Goal: Task Accomplishment & Management: Manage account settings

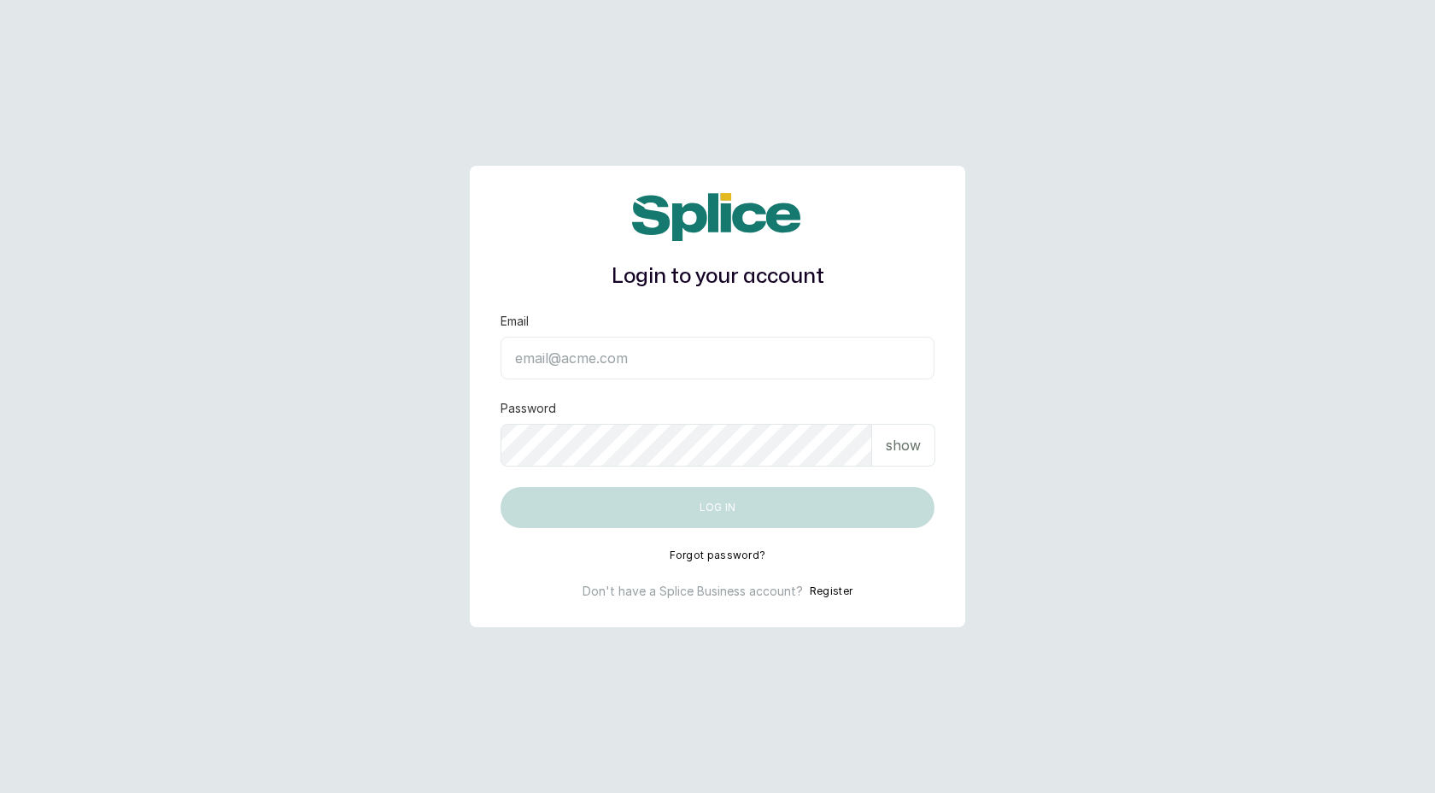
click at [733, 554] on button "Forgot password?" at bounding box center [718, 555] width 97 height 14
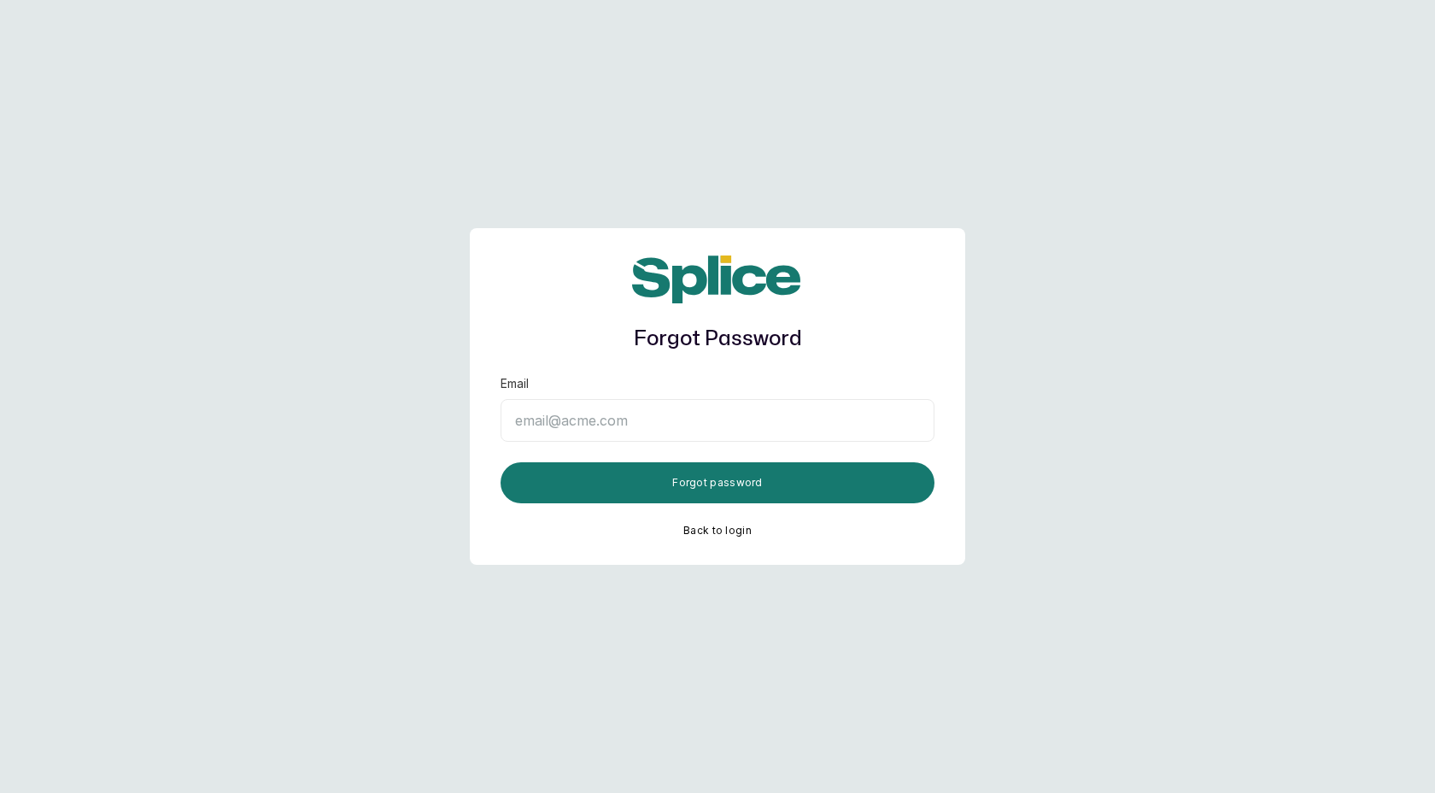
click at [668, 417] on input "Email" at bounding box center [718, 420] width 434 height 43
type input "layo@withsplice.com"
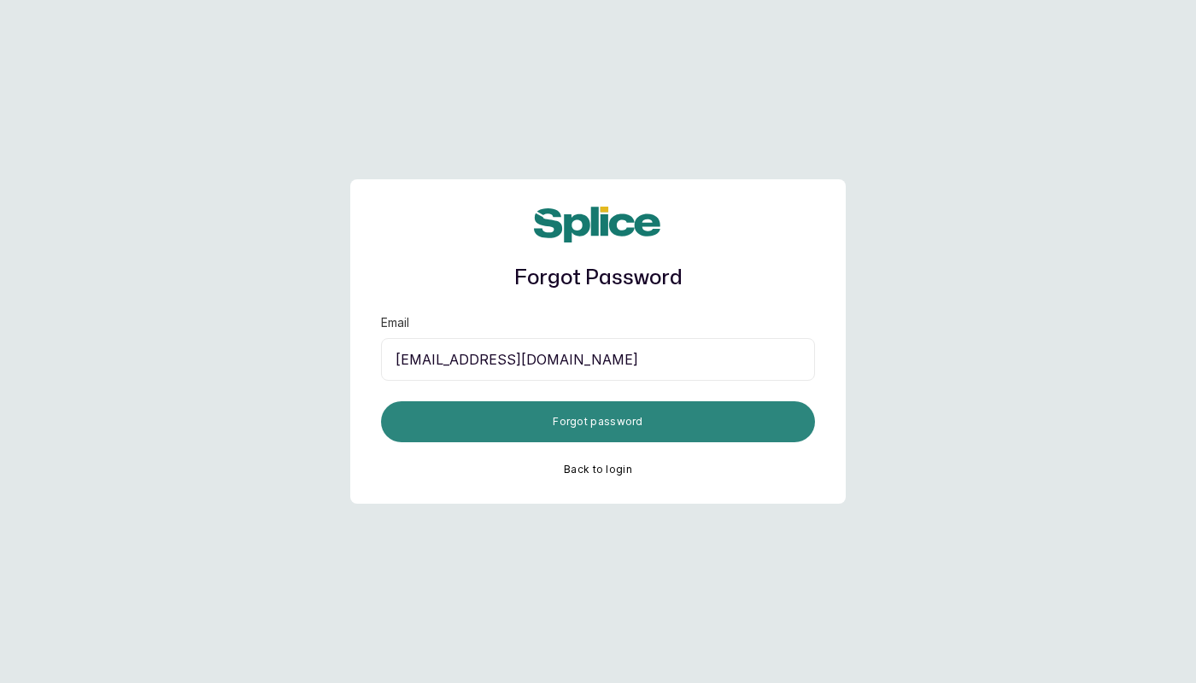
click at [618, 424] on button "Forgot password" at bounding box center [598, 422] width 434 height 41
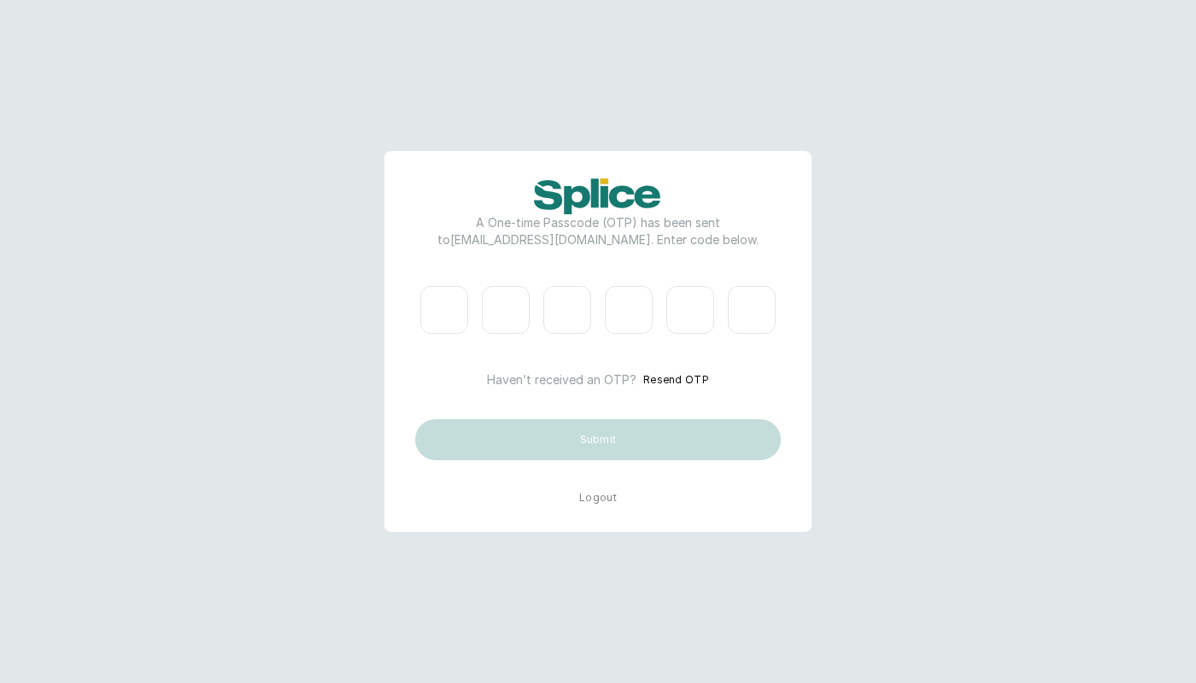
click at [594, 501] on button "Logout" at bounding box center [598, 498] width 38 height 14
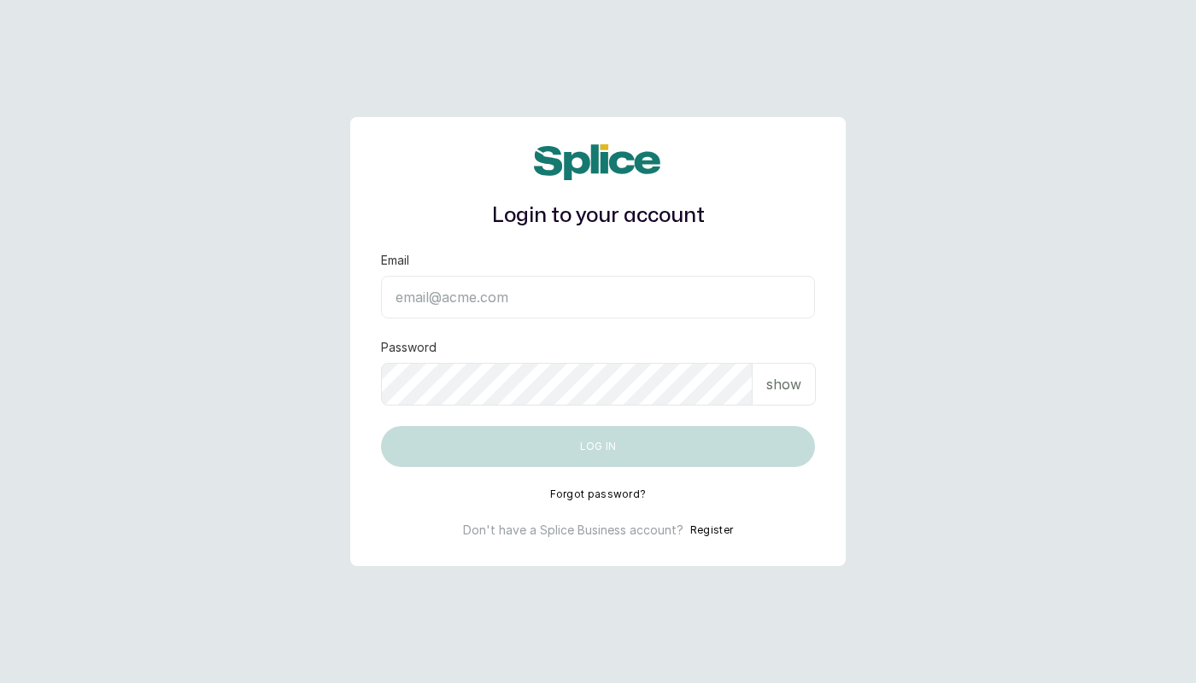
click at [590, 288] on input "Email" at bounding box center [598, 297] width 434 height 43
type input "layo@withsplice.com"
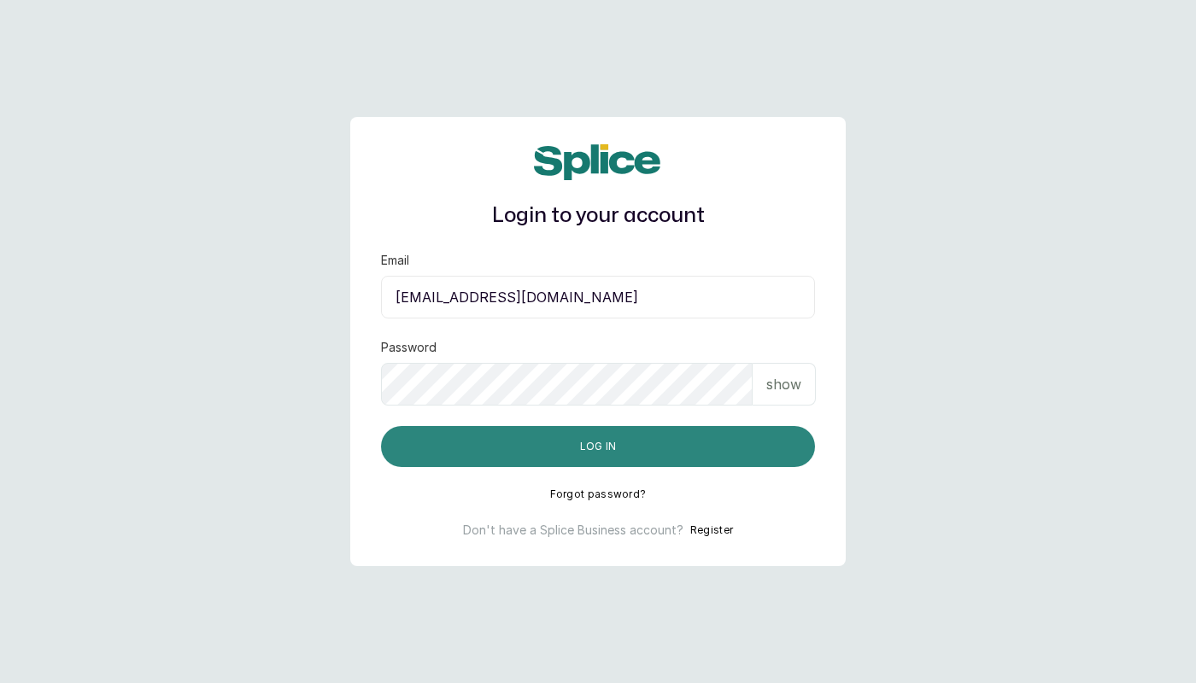
click at [575, 437] on button "Log in" at bounding box center [598, 446] width 434 height 41
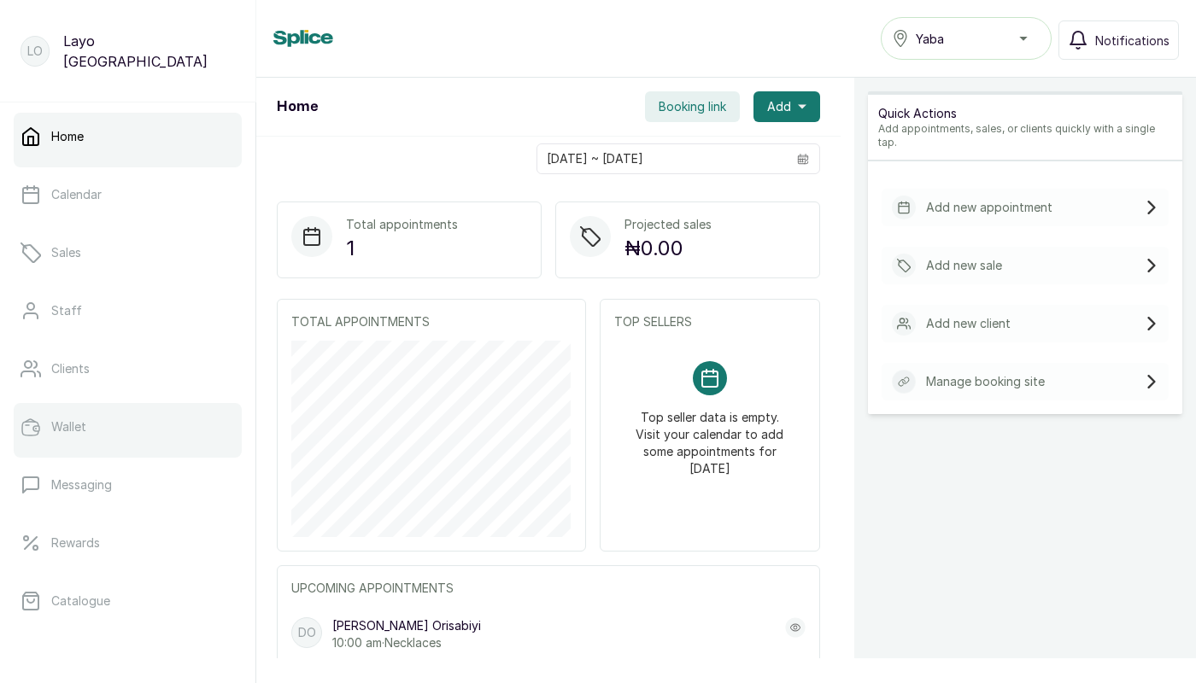
scroll to position [277, 0]
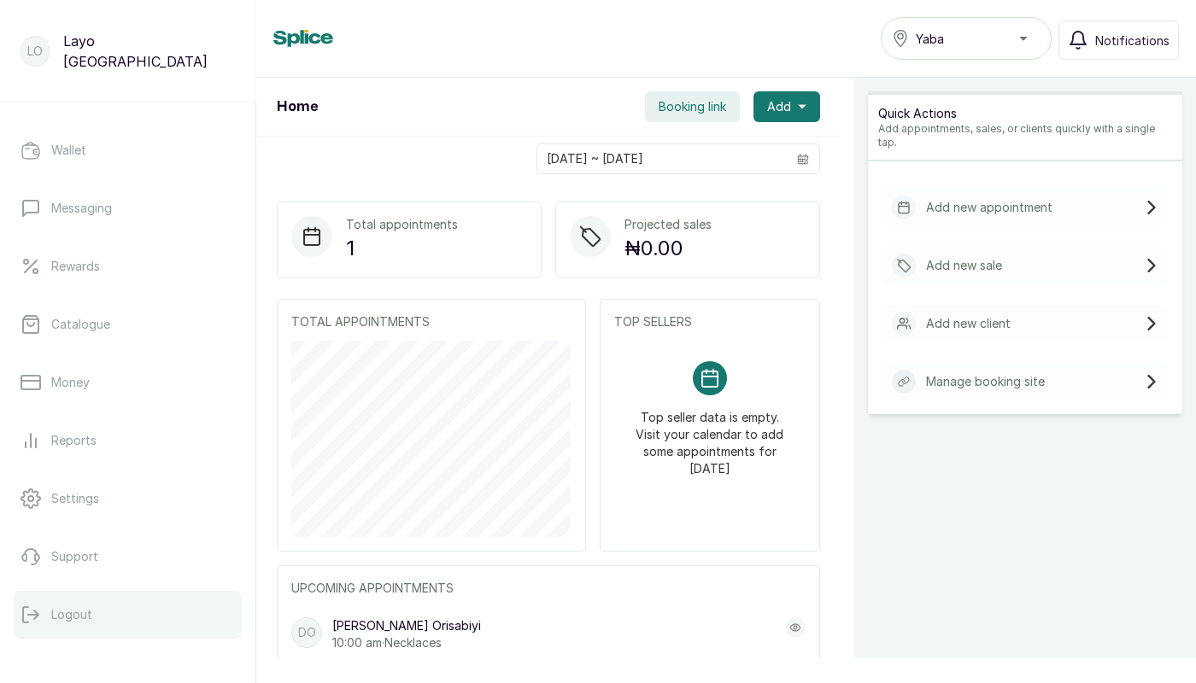
click at [77, 621] on p "Logout" at bounding box center [71, 615] width 41 height 17
